Goal: Book appointment/travel/reservation

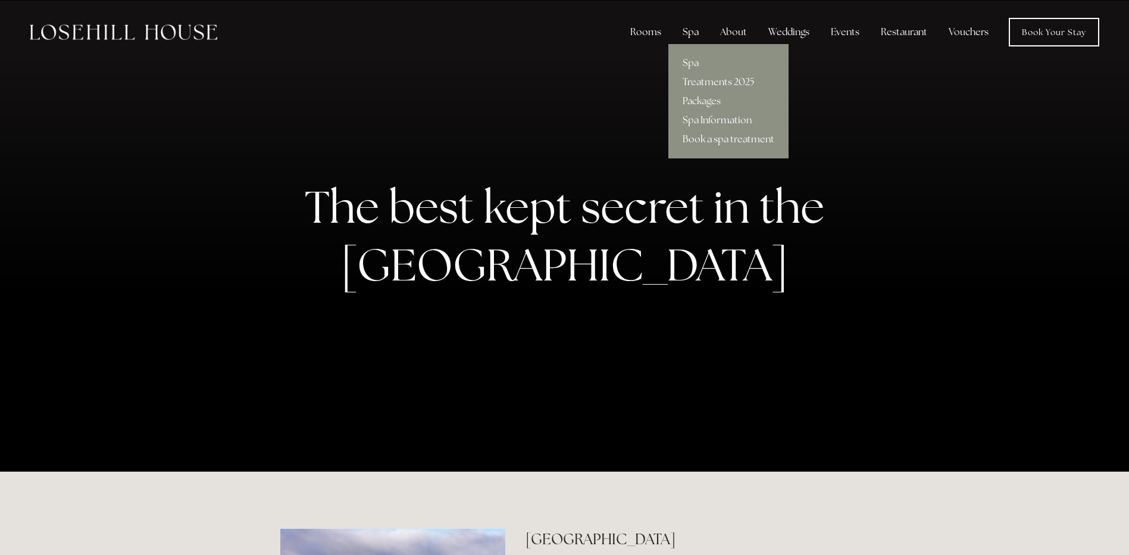
click at [693, 26] on div "Spa" at bounding box center [690, 32] width 35 height 24
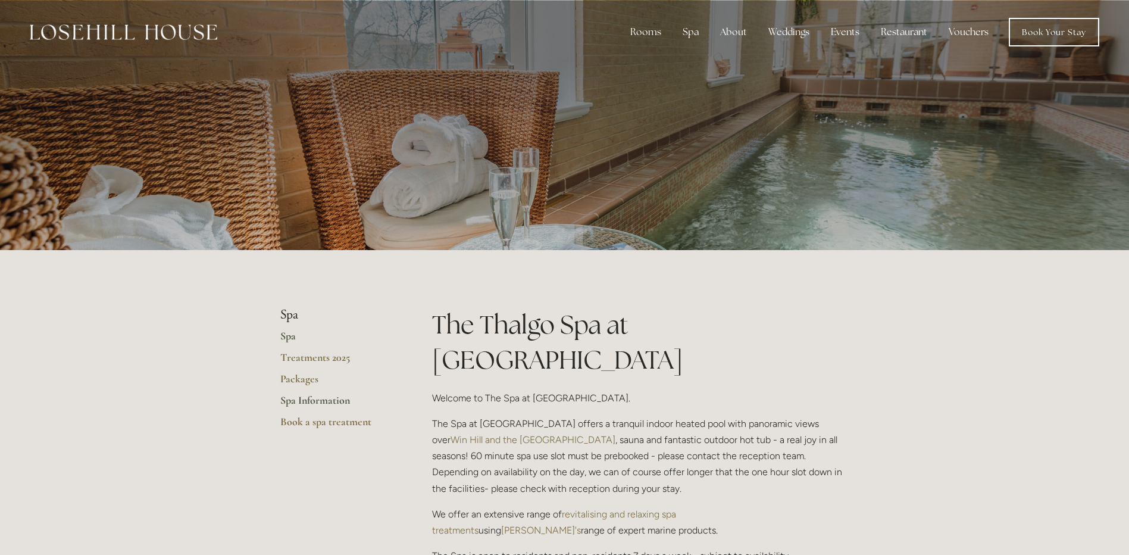
click at [300, 401] on link "Spa Information" at bounding box center [337, 403] width 114 height 21
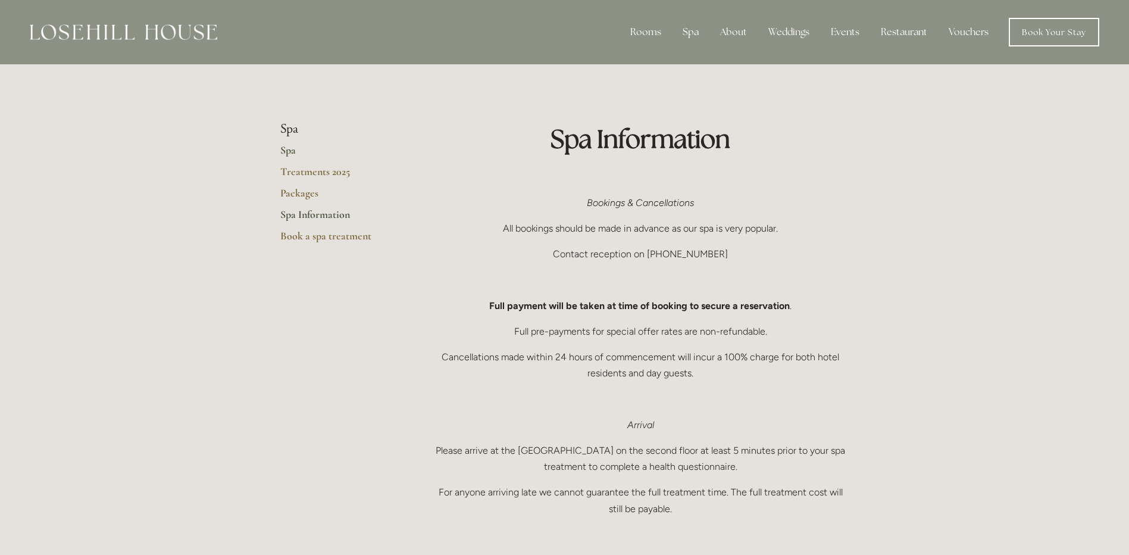
click at [290, 149] on link "Spa" at bounding box center [337, 153] width 114 height 21
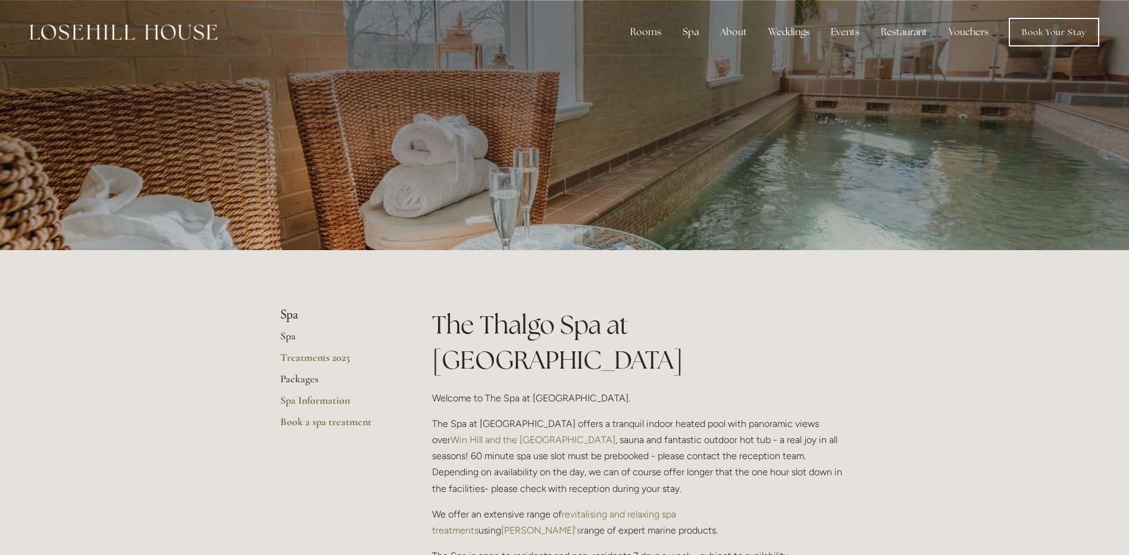
click at [291, 379] on link "Packages" at bounding box center [337, 382] width 114 height 21
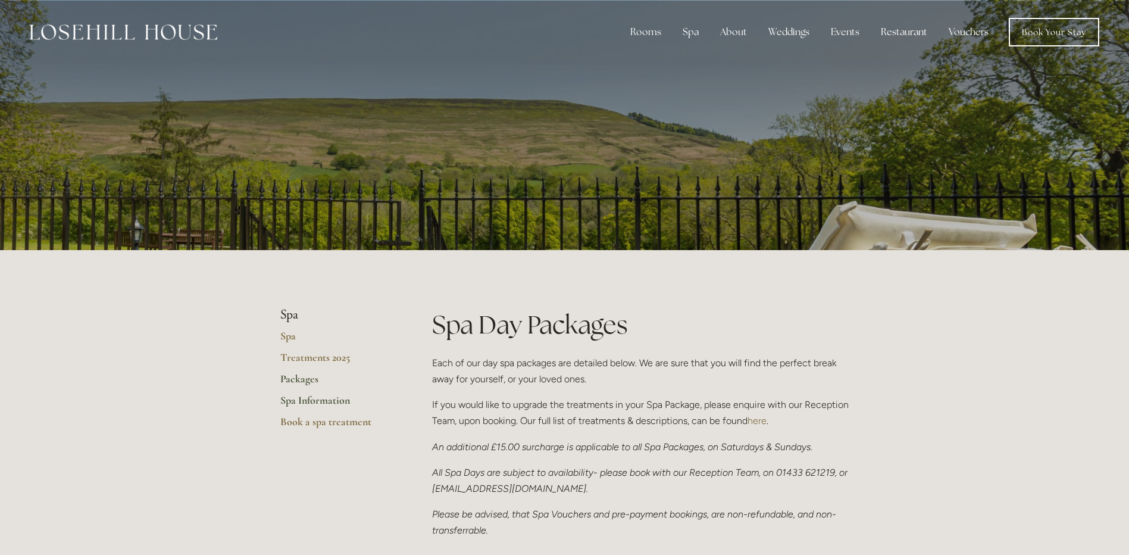
click at [330, 400] on link "Spa Information" at bounding box center [337, 403] width 114 height 21
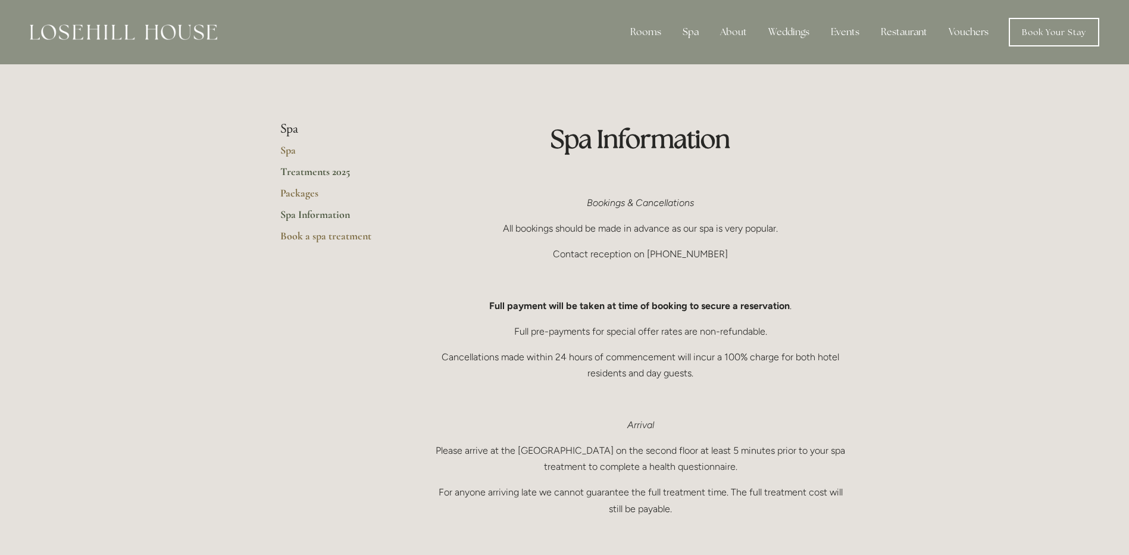
click at [287, 170] on link "Treatments 2025" at bounding box center [337, 175] width 114 height 21
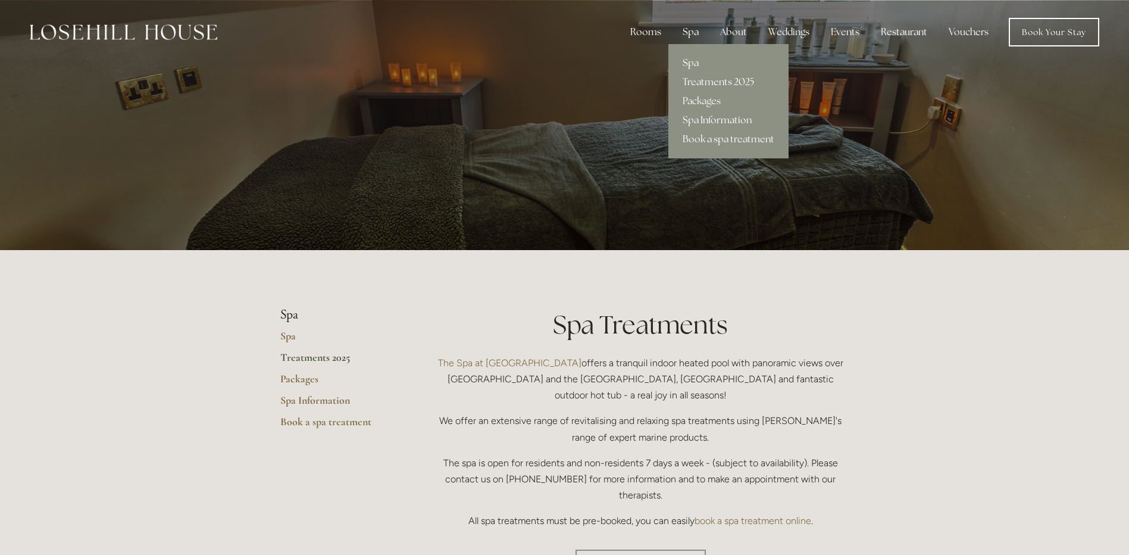
click at [690, 57] on link "Spa" at bounding box center [728, 63] width 120 height 19
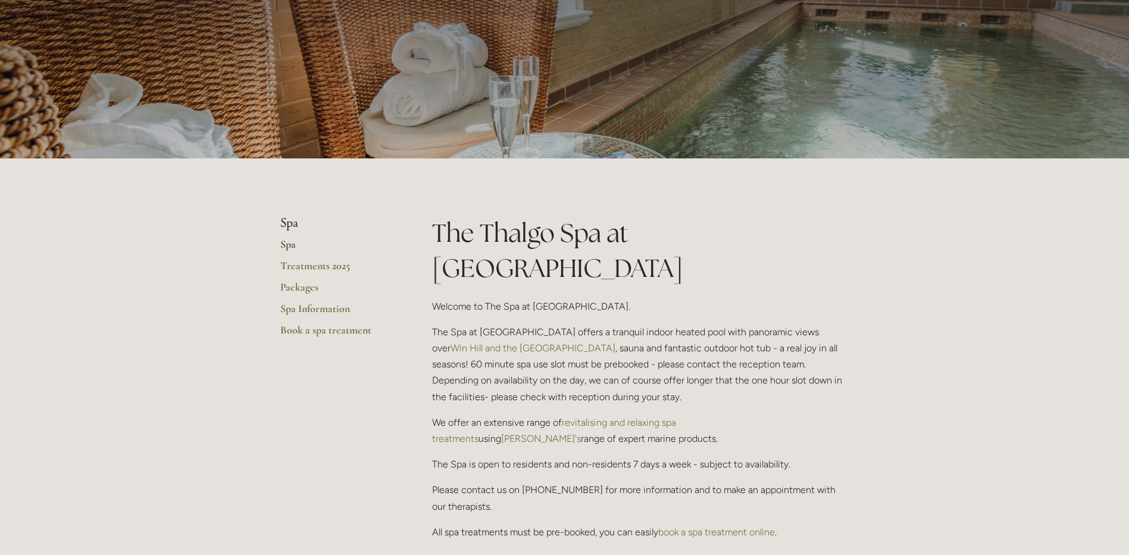
scroll to position [119, 0]
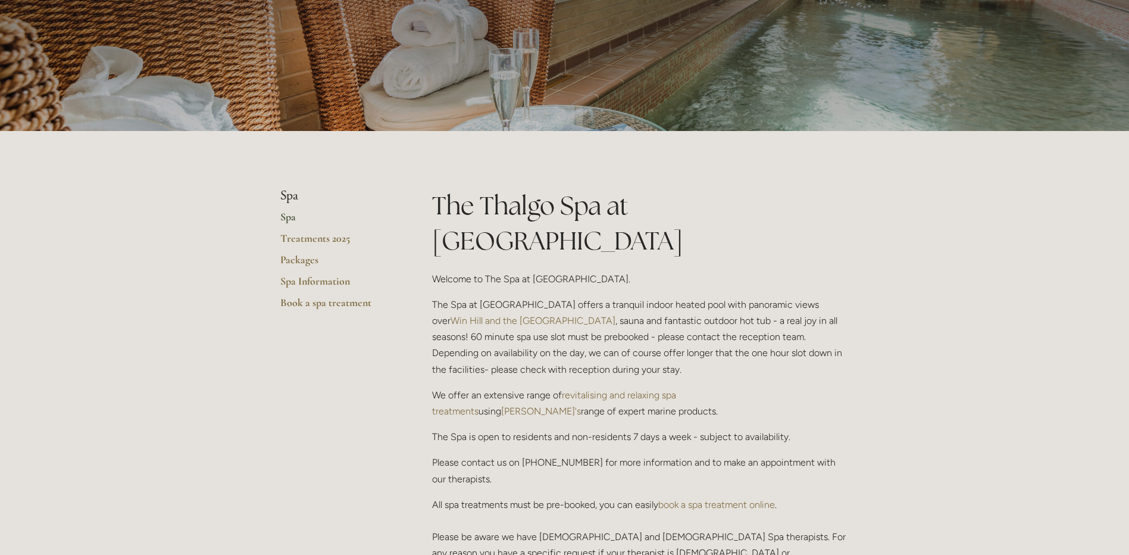
click at [711, 499] on link "book a spa treatment online" at bounding box center [716, 504] width 117 height 11
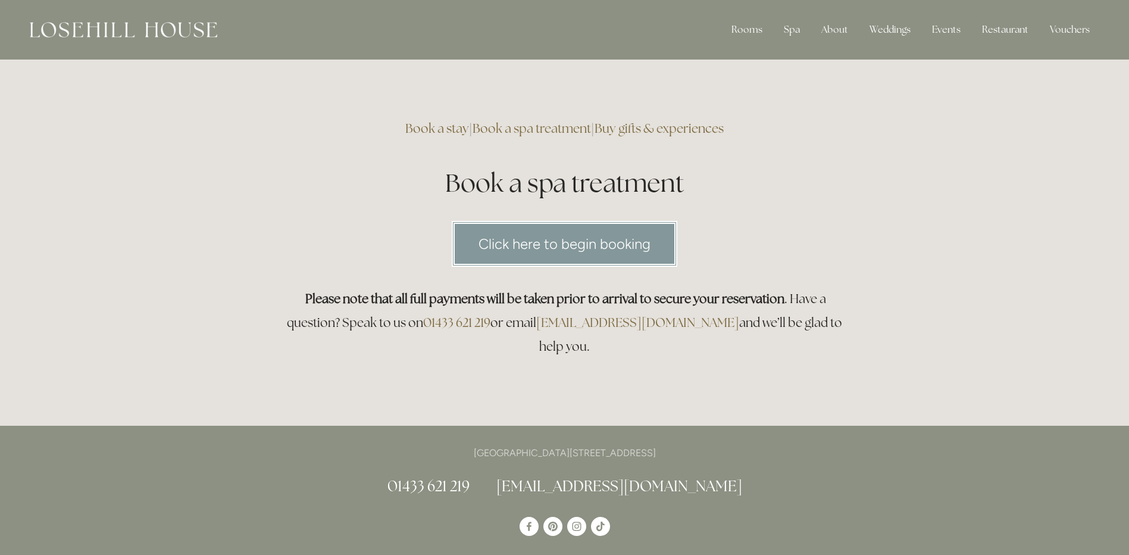
click at [618, 247] on link "Click here to begin booking" at bounding box center [565, 244] width 226 height 46
